Goal: Communication & Community: Answer question/provide support

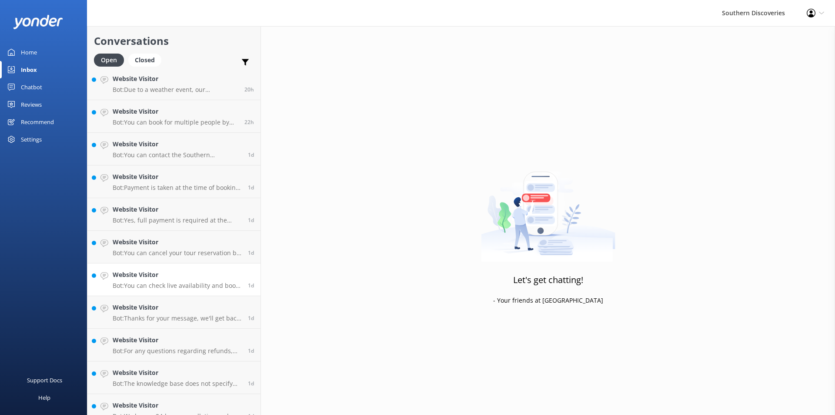
scroll to position [473, 0]
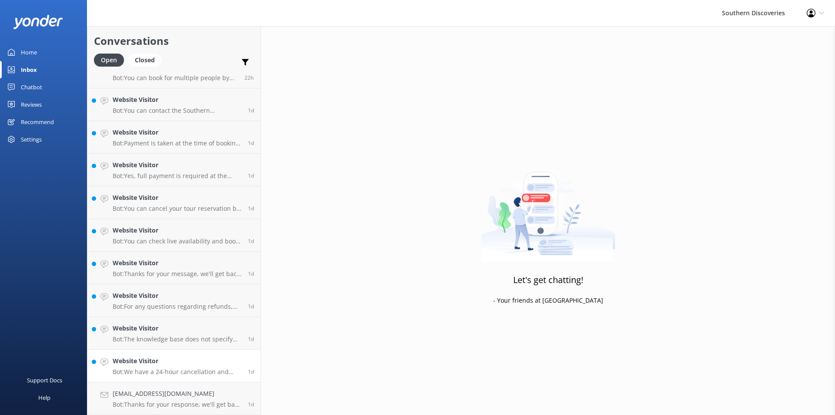
click at [154, 364] on h4 "Website Visitor" at bounding box center [177, 361] width 129 height 10
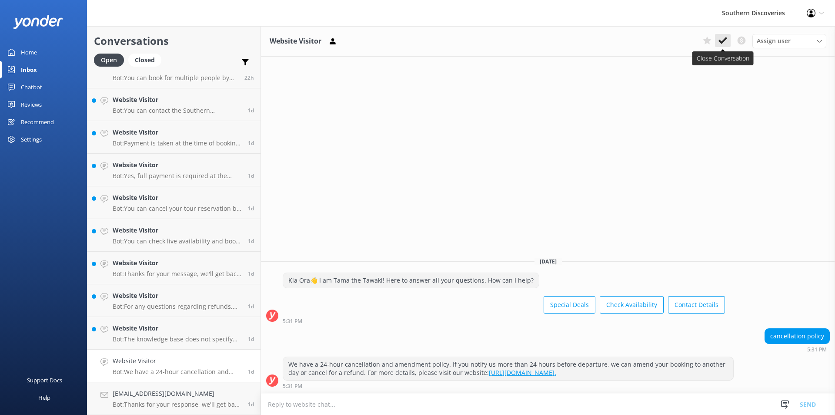
click at [727, 41] on icon at bounding box center [723, 40] width 9 height 9
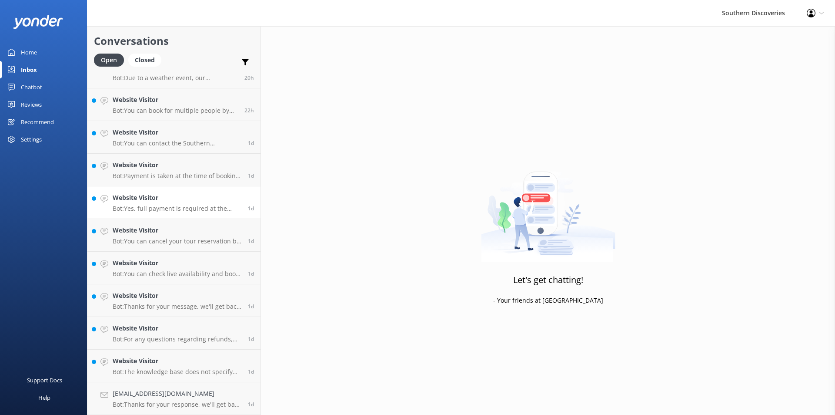
scroll to position [440, 0]
click at [174, 245] on p "Bot: You can cancel your tour reservation by notifying us more than 24 hours be…" at bounding box center [177, 241] width 129 height 8
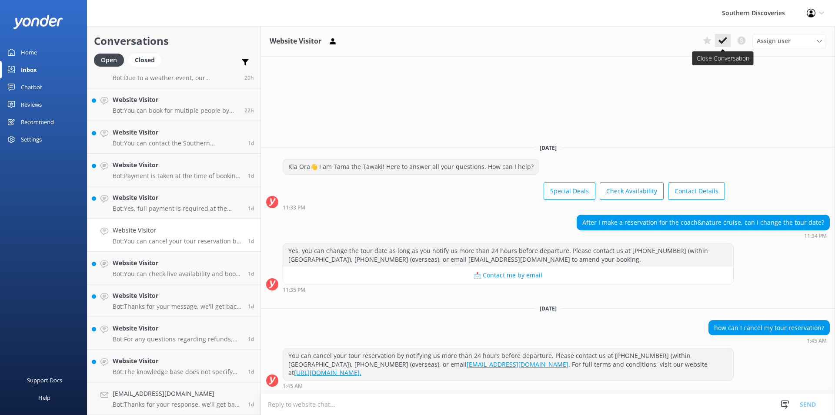
click at [721, 40] on icon at bounding box center [723, 40] width 9 height 9
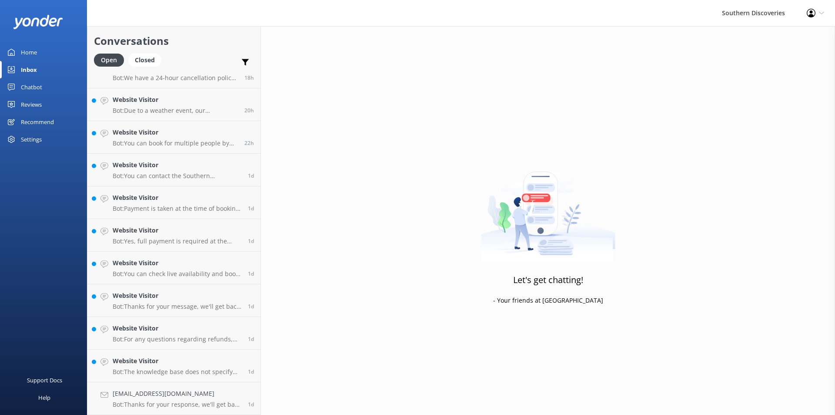
scroll to position [408, 0]
click at [177, 274] on p "Bot: You can check live availability and book your Milford Sound adventure on o…" at bounding box center [177, 274] width 129 height 8
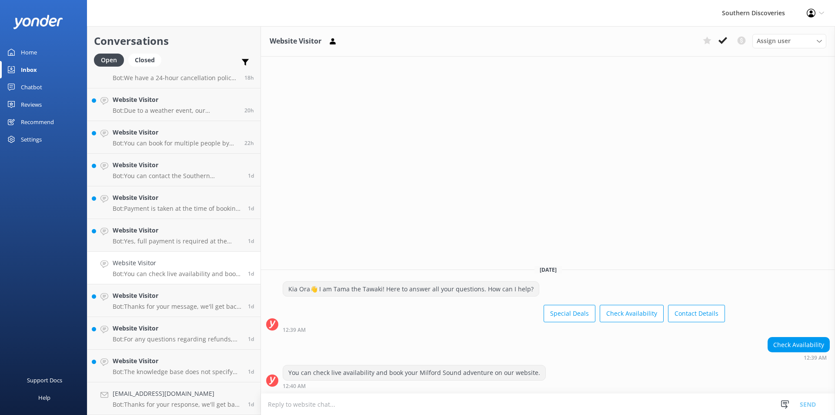
click at [725, 43] on icon at bounding box center [723, 40] width 9 height 9
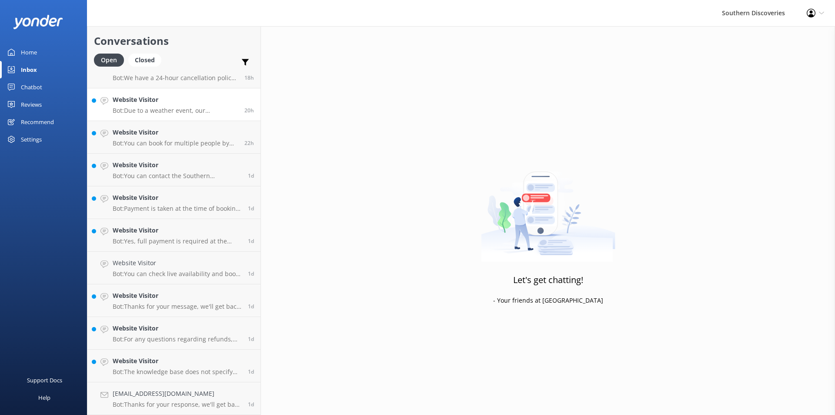
scroll to position [375, 0]
click at [155, 369] on p "Bot: The knowledge base does not specify the exact contents of the food and bev…" at bounding box center [177, 372] width 129 height 8
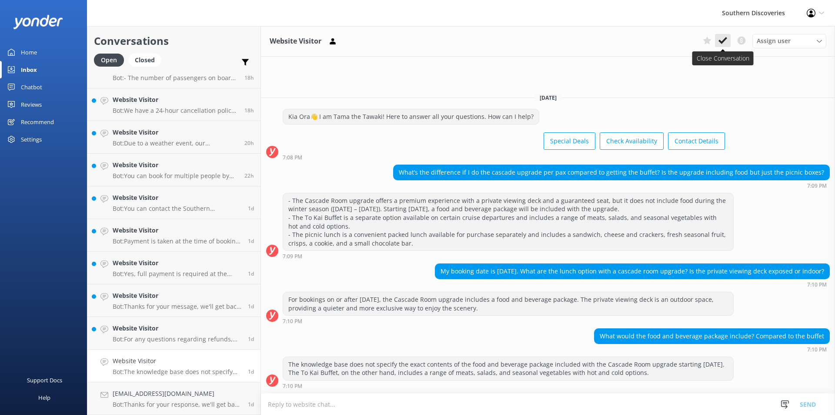
click at [723, 42] on use at bounding box center [723, 40] width 9 height 7
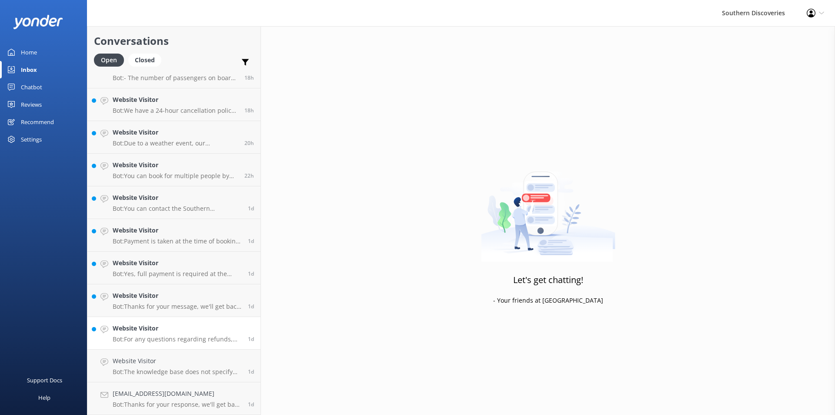
scroll to position [342, 0]
click at [174, 360] on h4 "Website Visitor" at bounding box center [177, 361] width 129 height 10
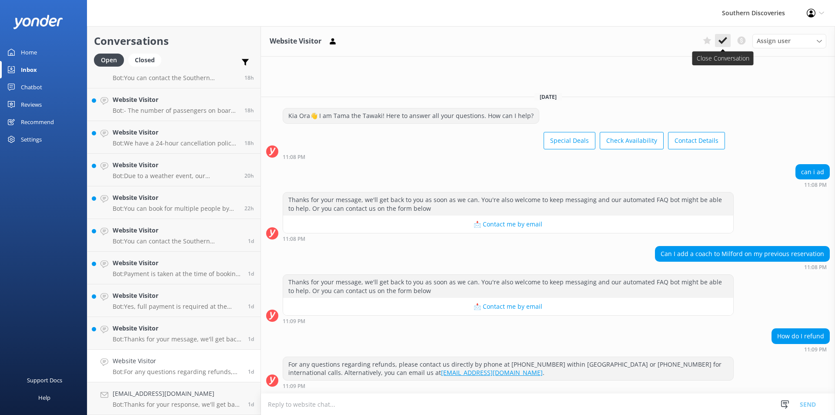
click at [725, 38] on use at bounding box center [723, 40] width 9 height 7
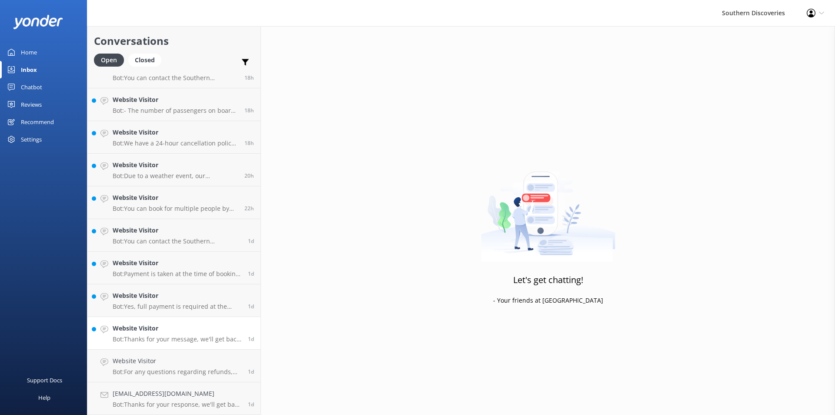
scroll to position [310, 0]
click at [164, 368] on p "Bot: Thanks for your message, we'll get back to you as soon as we can. You're a…" at bounding box center [177, 372] width 129 height 8
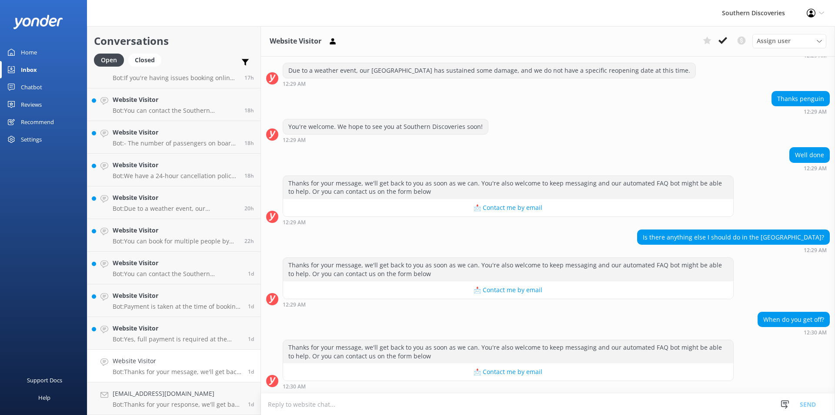
scroll to position [101, 0]
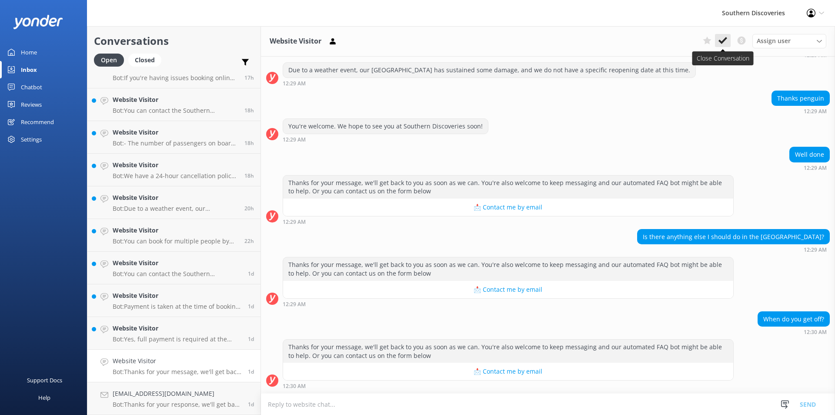
click at [724, 36] on icon at bounding box center [723, 40] width 9 height 9
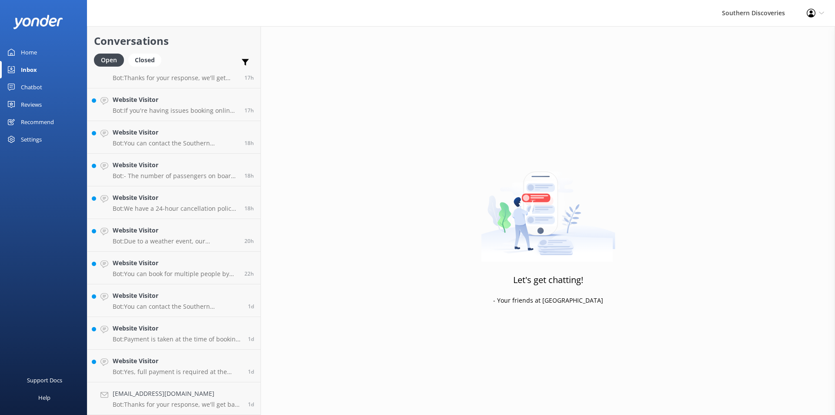
scroll to position [277, 0]
click at [178, 364] on h4 "Website Visitor" at bounding box center [177, 361] width 129 height 10
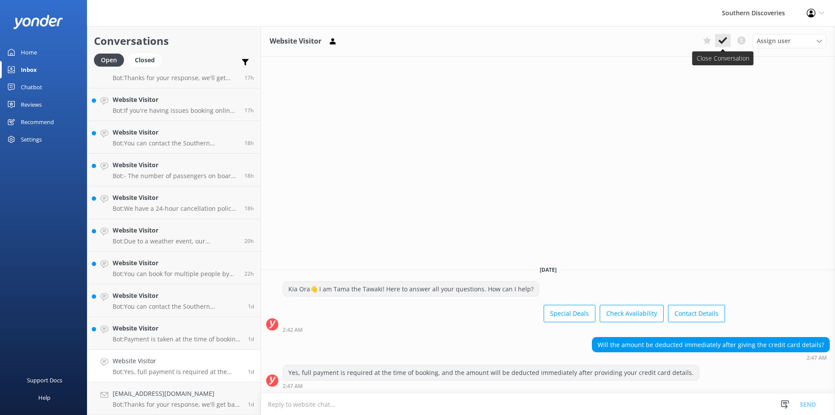
click at [719, 40] on icon at bounding box center [723, 40] width 9 height 9
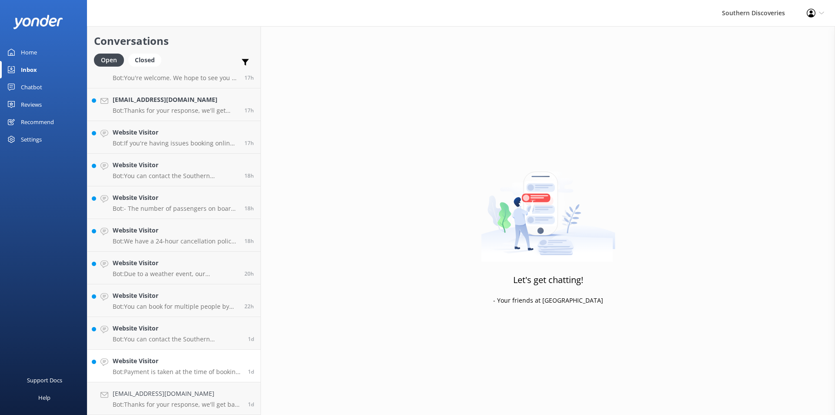
scroll to position [245, 0]
click at [154, 372] on p "Bot: Payment is taken at the time of booking by credit card. Other payment opti…" at bounding box center [177, 372] width 129 height 8
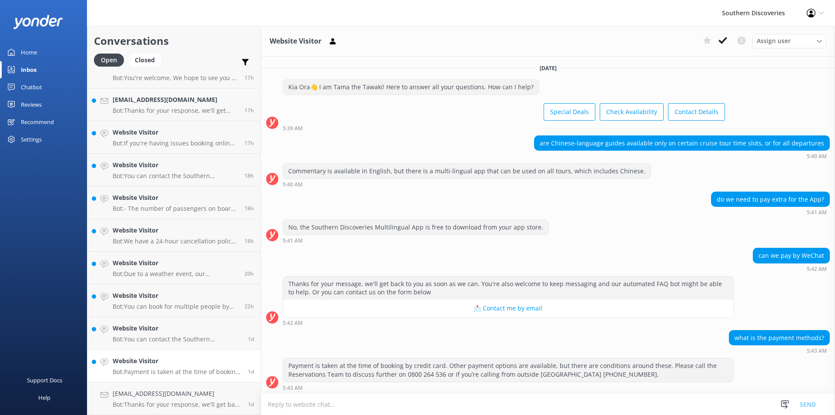
scroll to position [2, 0]
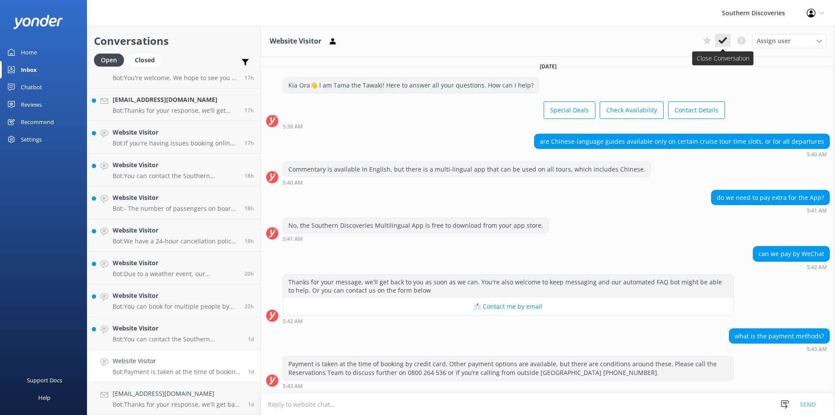
click at [723, 38] on icon at bounding box center [723, 40] width 9 height 9
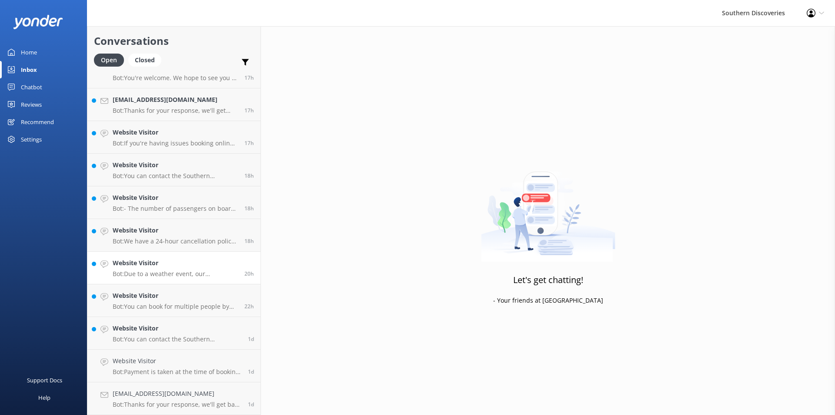
scroll to position [212, 0]
click at [151, 358] on h4 "Website Visitor" at bounding box center [177, 361] width 129 height 10
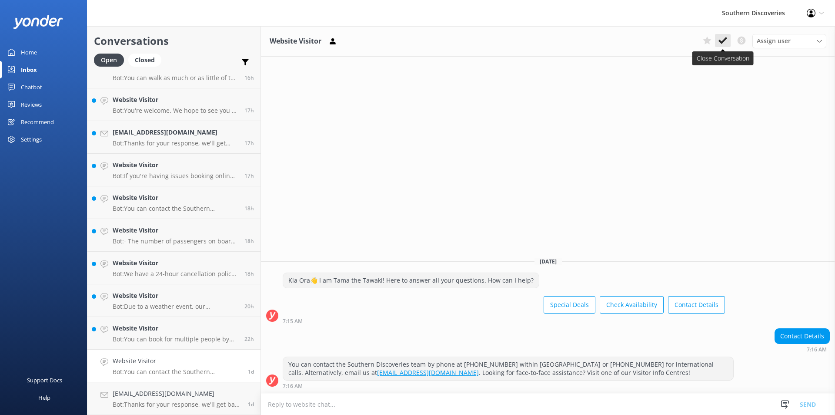
click at [724, 39] on icon at bounding box center [723, 40] width 9 height 9
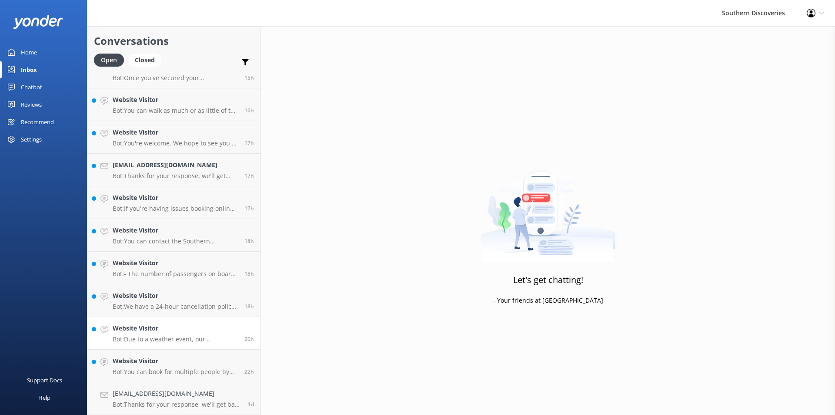
scroll to position [179, 0]
click at [181, 367] on div "Website Visitor Bot: You can book for multiple people by adding your first prod…" at bounding box center [175, 365] width 125 height 19
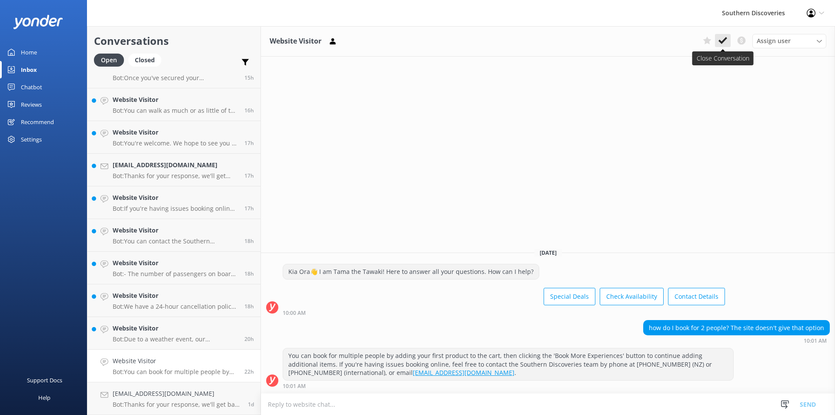
click at [722, 44] on icon at bounding box center [723, 40] width 9 height 9
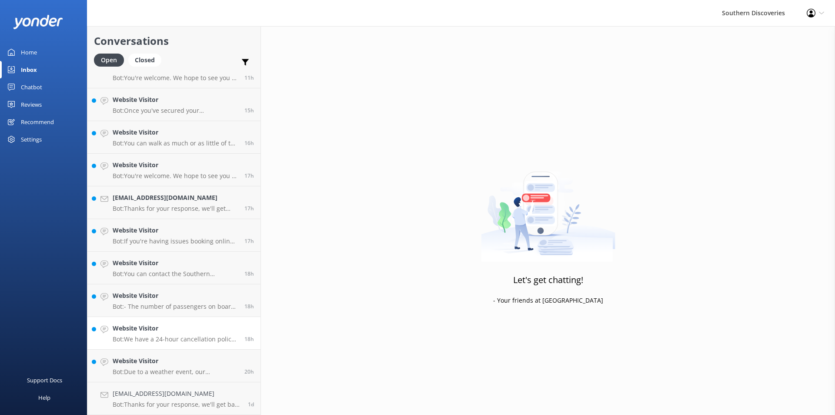
scroll to position [147, 0]
click at [134, 370] on p "Bot: Due to a weather event, our Underwater Observatory has sustained some dama…" at bounding box center [175, 372] width 125 height 8
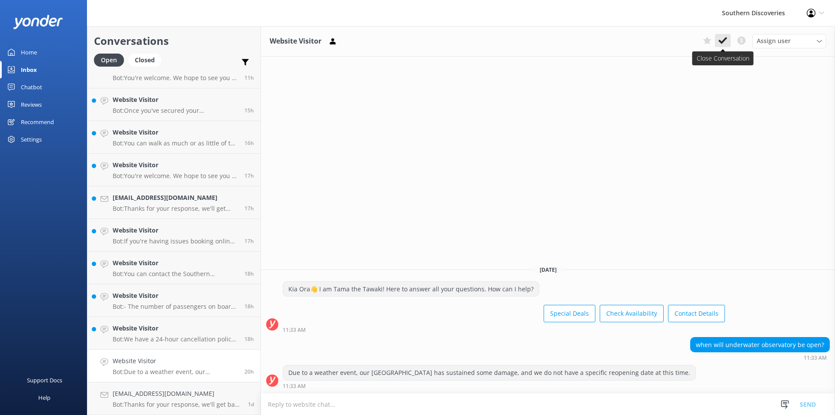
click at [725, 40] on use at bounding box center [723, 40] width 9 height 7
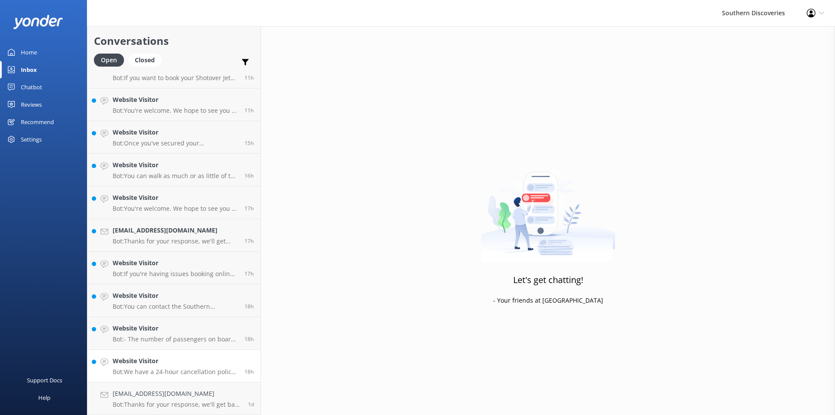
scroll to position [114, 0]
click at [141, 360] on h4 "Website Visitor" at bounding box center [175, 361] width 125 height 10
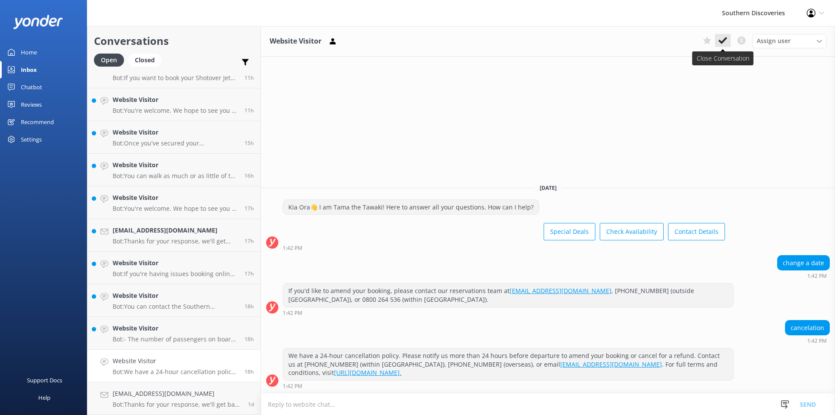
click at [722, 42] on use at bounding box center [723, 40] width 9 height 7
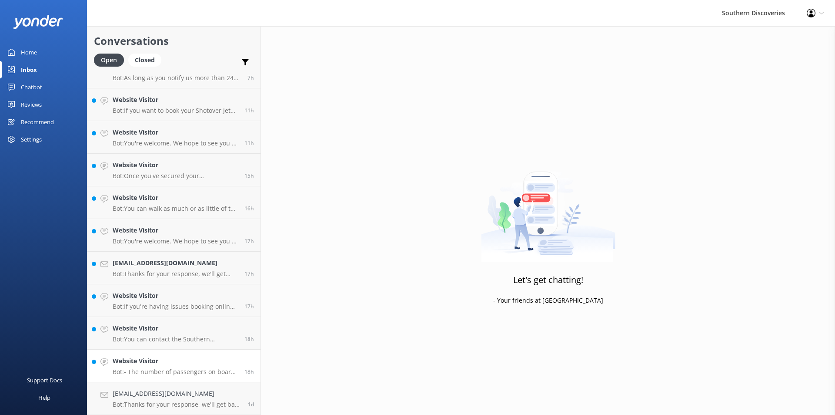
scroll to position [81, 0]
click at [194, 362] on h4 "Website Visitor" at bounding box center [175, 361] width 125 height 10
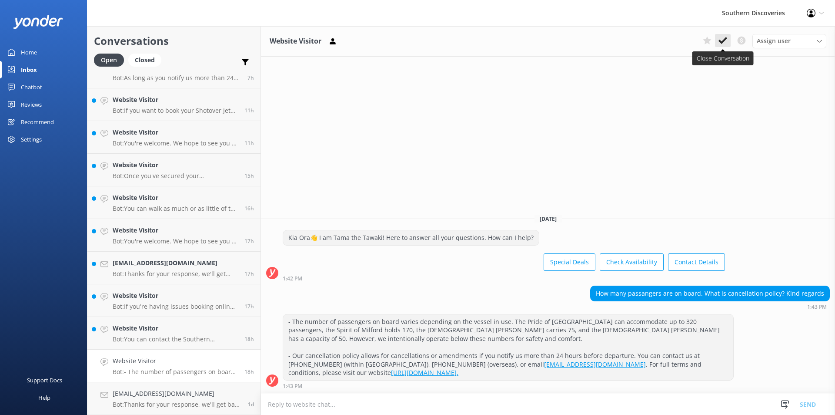
click at [723, 37] on icon at bounding box center [723, 40] width 9 height 9
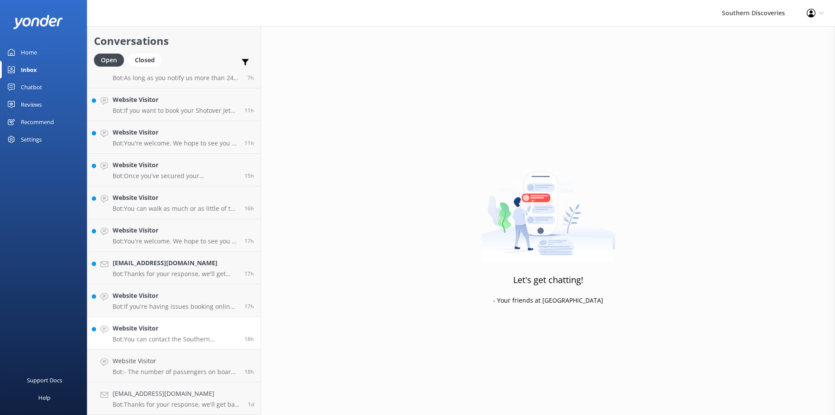
scroll to position [49, 0]
click at [172, 368] on p "Bot: You can contact the Southern Discoveries team by phone at [PHONE_NUMBER] w…" at bounding box center [175, 372] width 125 height 8
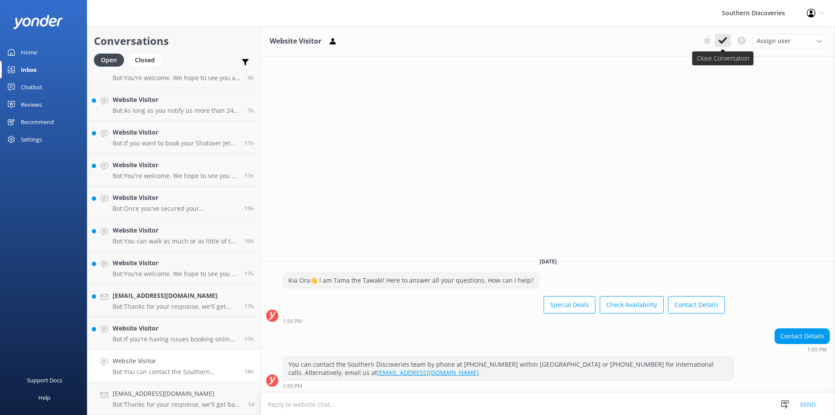
click at [724, 40] on use at bounding box center [723, 40] width 9 height 7
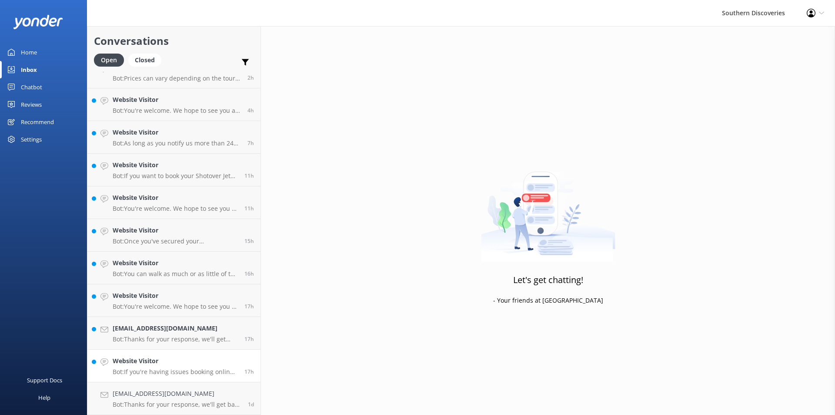
scroll to position [16, 0]
click at [173, 363] on h4 "Website Visitor" at bounding box center [175, 361] width 125 height 10
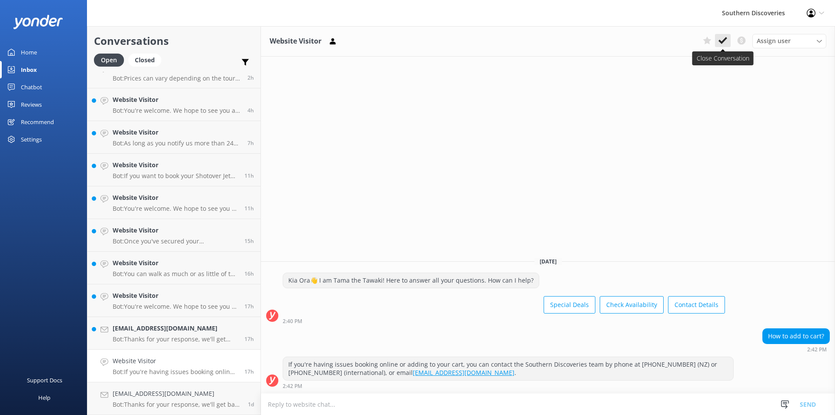
click at [725, 41] on icon at bounding box center [723, 40] width 9 height 9
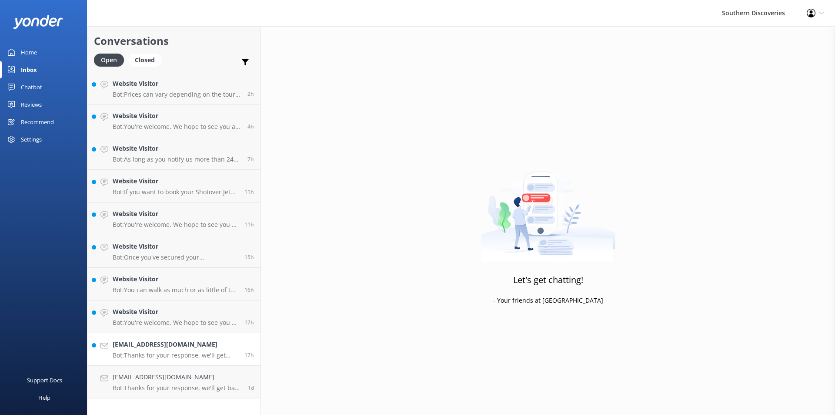
click at [184, 352] on p "Bot: Thanks for your response, we'll get back to you as soon as we can during o…" at bounding box center [175, 355] width 125 height 8
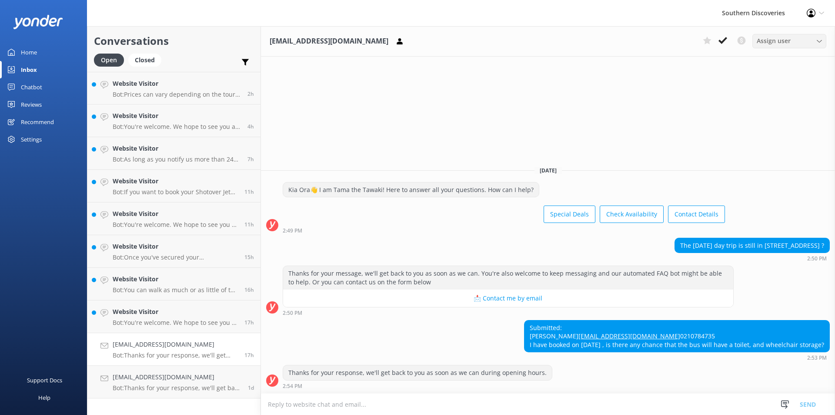
click at [788, 38] on span "Assign user" at bounding box center [774, 41] width 34 height 10
click at [781, 148] on div "[PERSON_NAME]" at bounding box center [778, 147] width 41 height 9
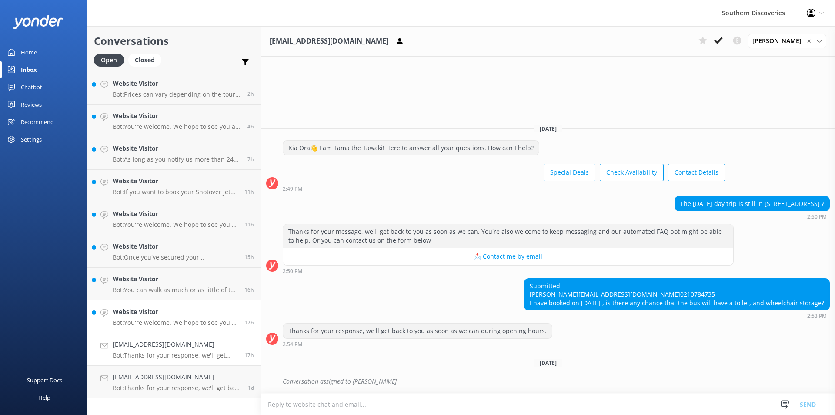
click at [152, 317] on div "Website Visitor Bot: You're welcome. We hope to see you at Southern Discoveries…" at bounding box center [175, 316] width 125 height 19
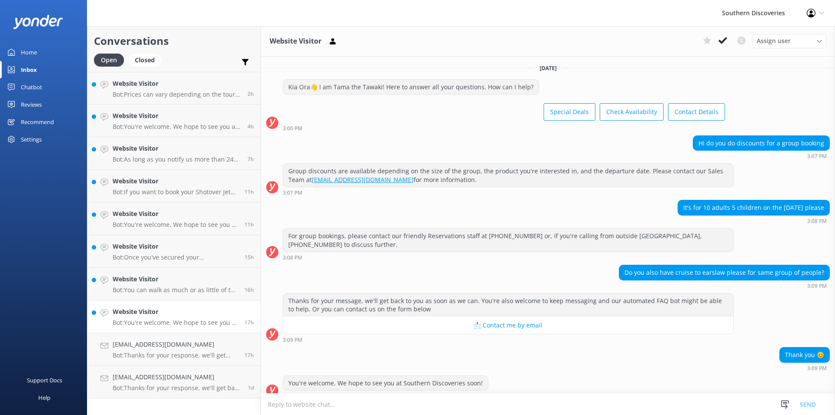
scroll to position [2, 0]
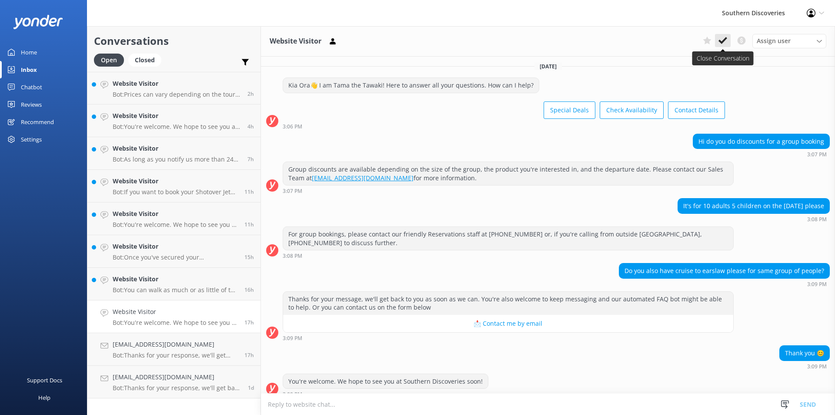
click at [726, 39] on use at bounding box center [723, 40] width 9 height 7
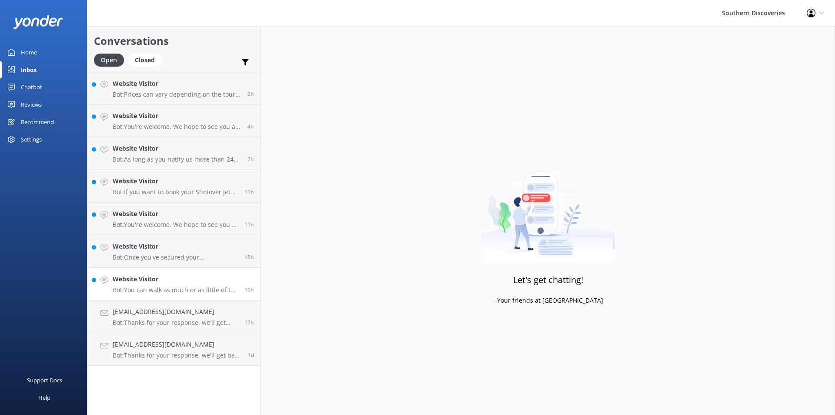
click at [172, 289] on p "Bot: You can walk as much or as little of the track as you'd prefer since it is…" at bounding box center [175, 290] width 125 height 8
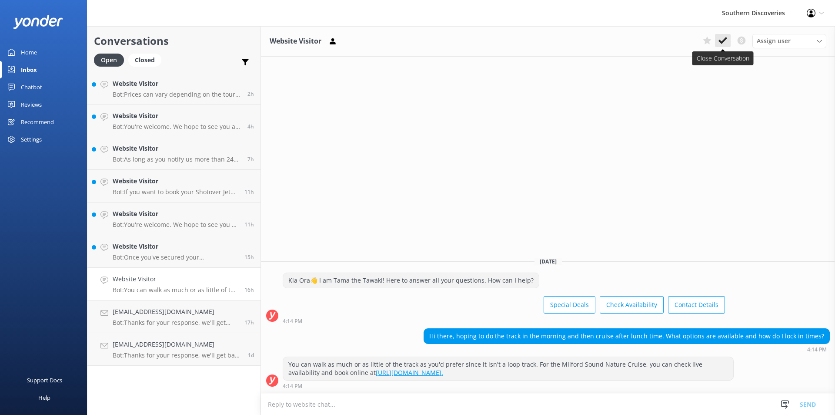
click at [722, 42] on use at bounding box center [723, 40] width 9 height 7
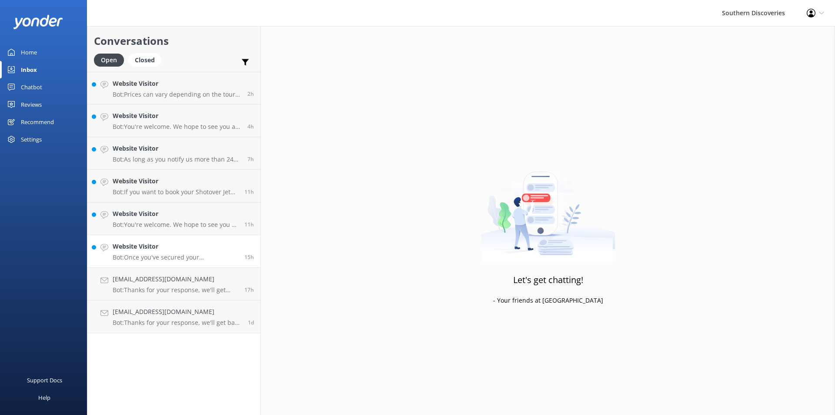
click at [165, 252] on div "Website Visitor Bot: Once you've secured your accommodation, let us know where …" at bounding box center [175, 250] width 125 height 19
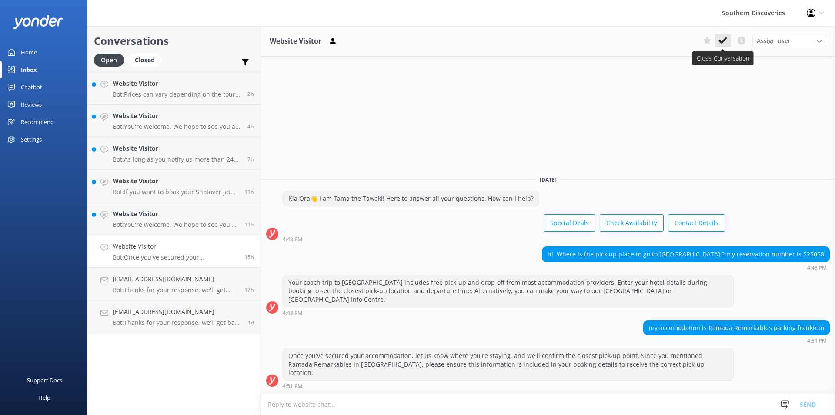
click at [727, 39] on use at bounding box center [723, 40] width 9 height 7
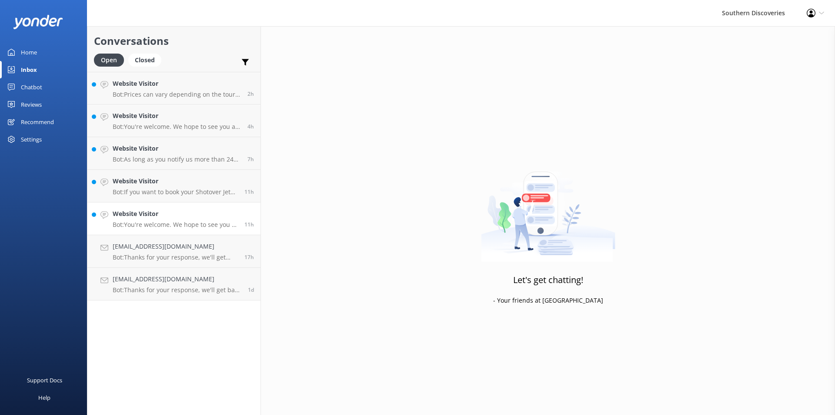
click at [202, 218] on h4 "Website Visitor" at bounding box center [175, 214] width 125 height 10
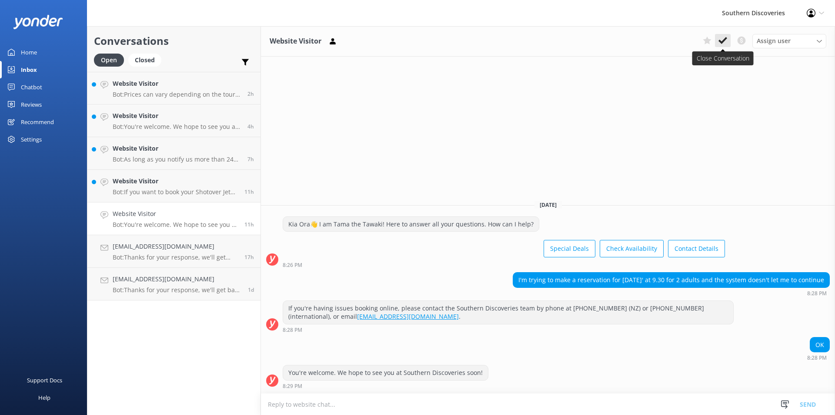
click at [723, 44] on icon at bounding box center [723, 40] width 9 height 9
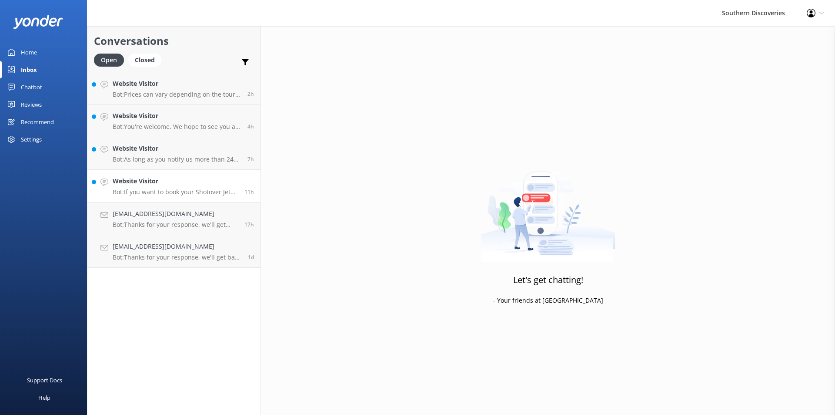
click at [174, 184] on h4 "Website Visitor" at bounding box center [175, 181] width 125 height 10
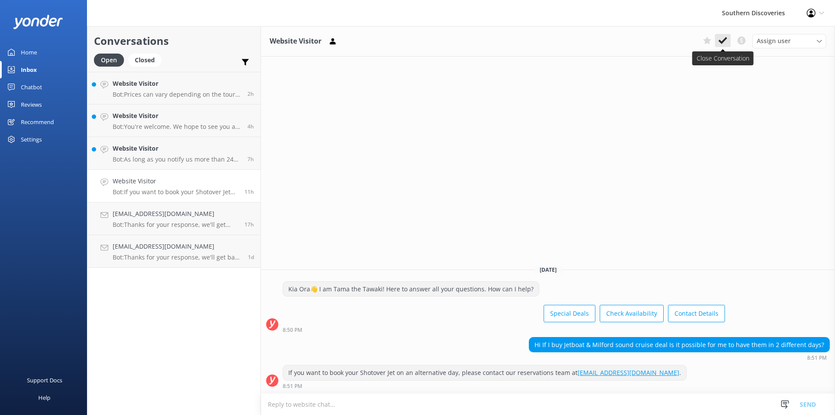
click at [726, 39] on use at bounding box center [723, 40] width 9 height 7
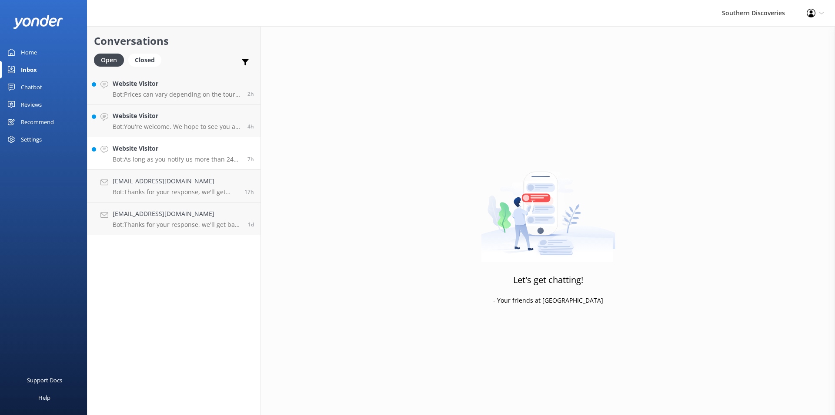
click at [172, 146] on h4 "Website Visitor" at bounding box center [177, 149] width 128 height 10
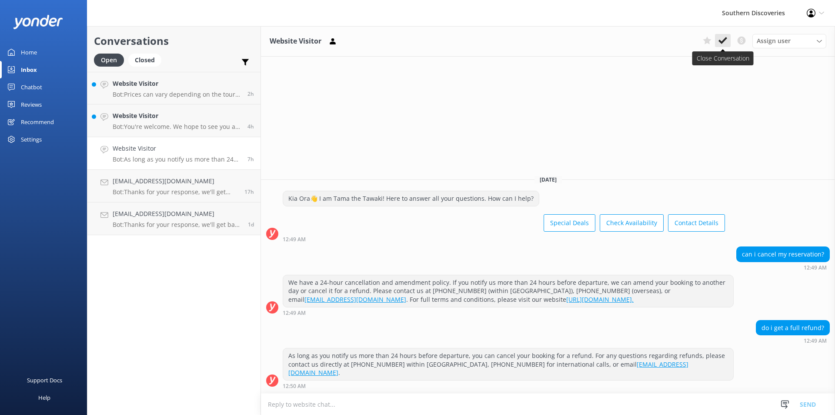
click at [721, 40] on icon at bounding box center [723, 40] width 9 height 9
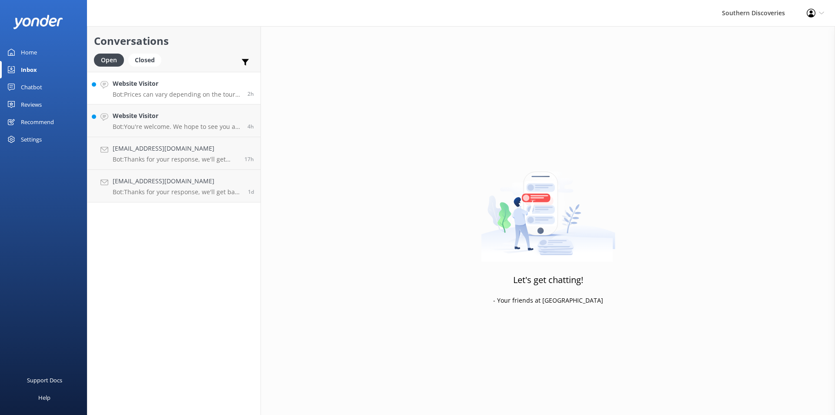
click at [195, 87] on h4 "Website Visitor" at bounding box center [177, 84] width 128 height 10
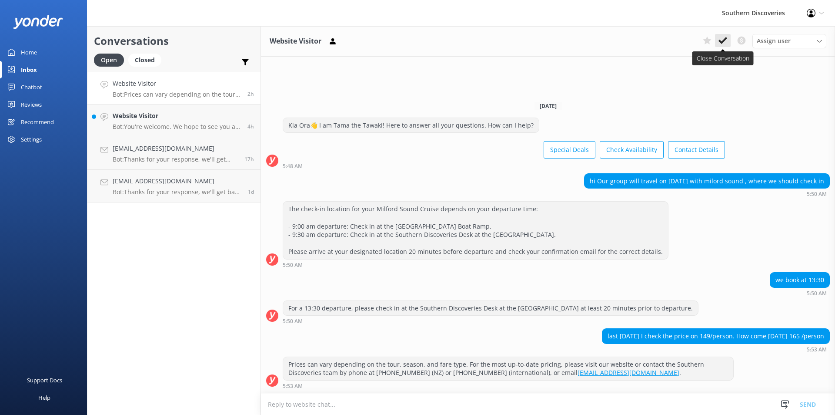
click at [724, 37] on icon at bounding box center [723, 40] width 9 height 9
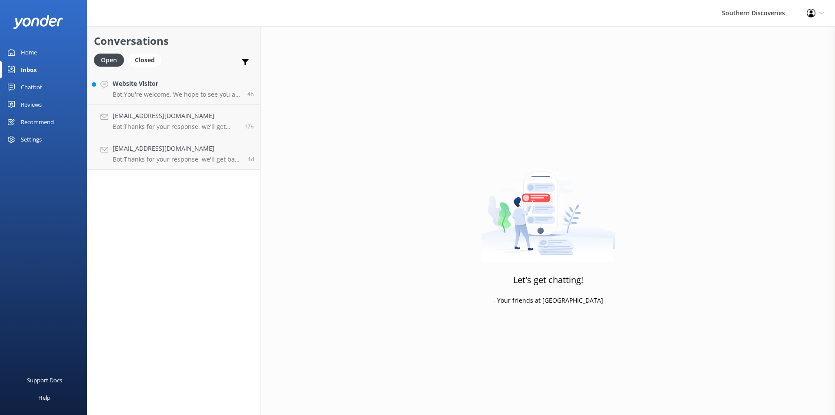
click at [175, 87] on h4 "Website Visitor" at bounding box center [177, 84] width 128 height 10
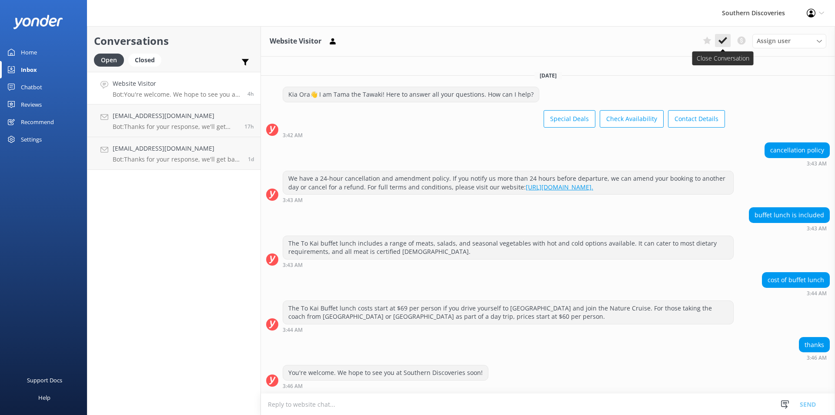
click at [723, 44] on icon at bounding box center [723, 40] width 9 height 9
